Goal: Use online tool/utility: Utilize a website feature to perform a specific function

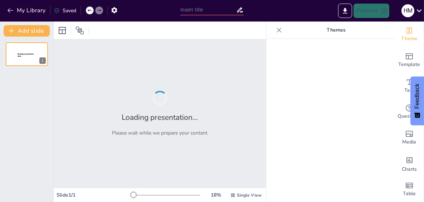
type input "Servant Leadership Practices and Turnover Intention: The Mediating Effects of O…"
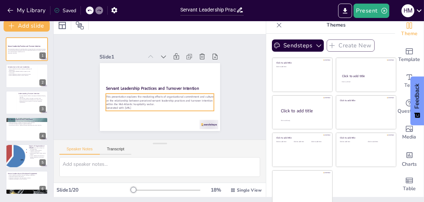
scroll to position [6, 0]
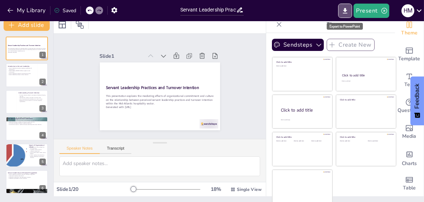
click at [345, 10] on icon "Export to PowerPoint" at bounding box center [346, 11] width 8 height 8
click at [212, 27] on div at bounding box center [160, 25] width 212 height 18
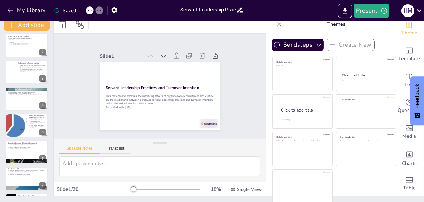
scroll to position [0, 0]
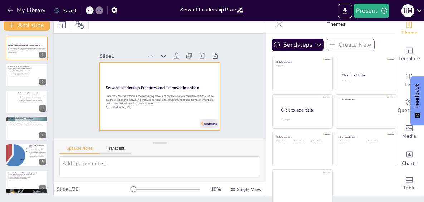
click at [129, 71] on div at bounding box center [160, 76] width 120 height 68
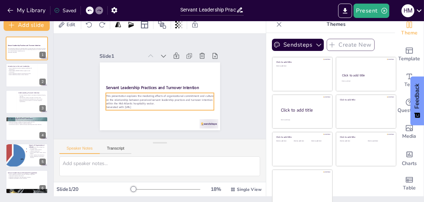
click at [25, 48] on p "This presentation explores the mediating effects of organizational commitment a…" at bounding box center [27, 50] width 38 height 4
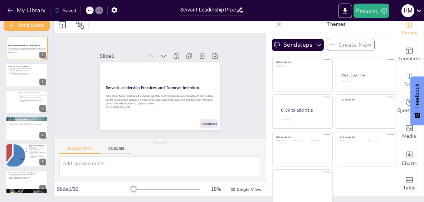
click at [19, 76] on div at bounding box center [27, 75] width 42 height 24
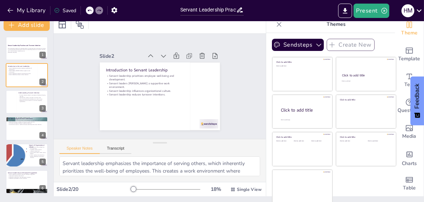
click at [19, 100] on p "Addressing turnover intention is crucial for hospitality organizations." at bounding box center [32, 101] width 28 height 3
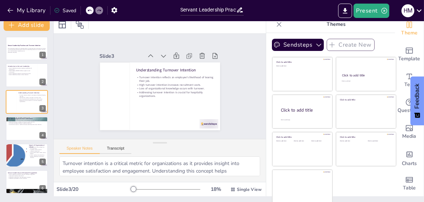
click at [19, 133] on div at bounding box center [27, 128] width 42 height 24
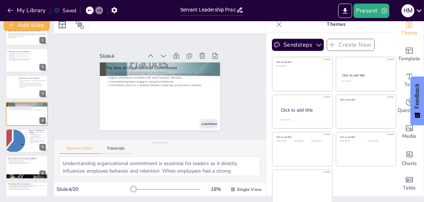
click at [23, 148] on div at bounding box center [16, 141] width 32 height 24
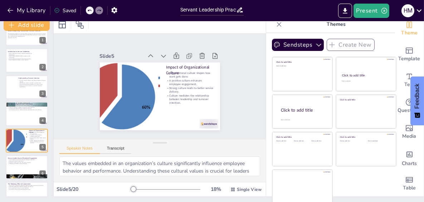
scroll to position [42, 0]
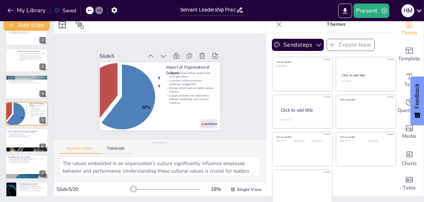
click at [15, 162] on p "Commitment enhances organizational performance." at bounding box center [27, 162] width 38 height 1
type textarea "Understanding the mediating role of commitment is essential for organizations l…"
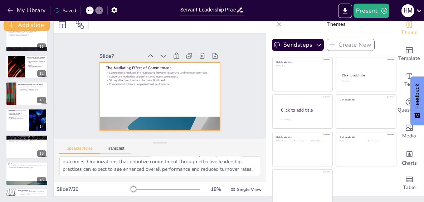
scroll to position [376, 0]
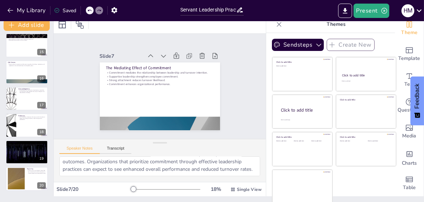
click at [22, 95] on div at bounding box center [27, 99] width 42 height 24
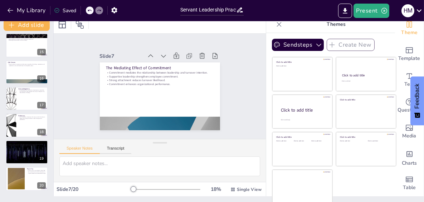
scroll to position [0, 0]
